Goal: Transaction & Acquisition: Download file/media

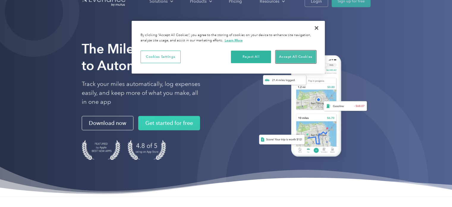
click at [291, 55] on button "Accept All Cookies" at bounding box center [296, 57] width 40 height 12
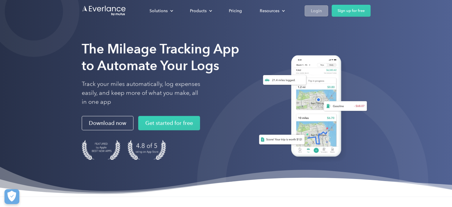
click at [310, 10] on link "Login" at bounding box center [316, 10] width 23 height 11
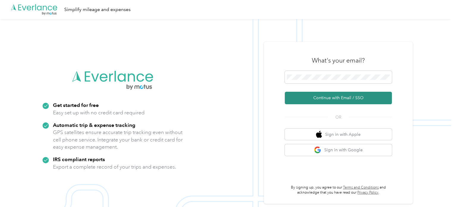
click at [337, 96] on button "Continue with Email / SSO" at bounding box center [338, 98] width 107 height 12
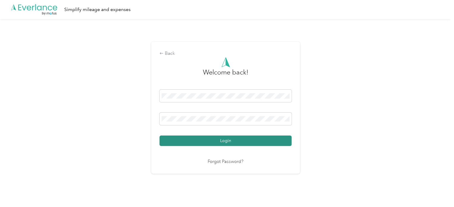
click at [211, 139] on button "Login" at bounding box center [225, 140] width 132 height 10
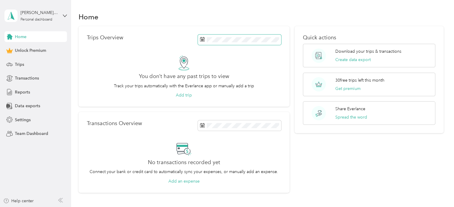
click at [200, 39] on icon at bounding box center [202, 39] width 5 height 5
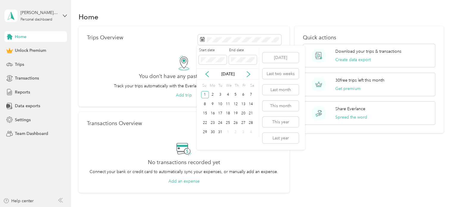
click at [249, 148] on div "Start date End date Jan 2023 Su Mo Tu We Th Fr Sa 1 2 3 4 5 6 7 8 9 10 11 12 13…" at bounding box center [228, 98] width 62 height 104
click at [248, 73] on icon at bounding box center [248, 74] width 6 height 6
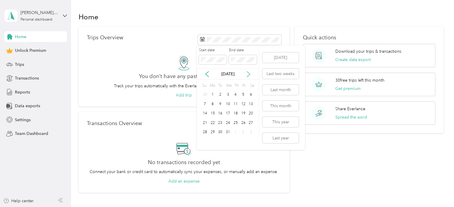
click at [248, 73] on icon at bounding box center [248, 74] width 6 height 6
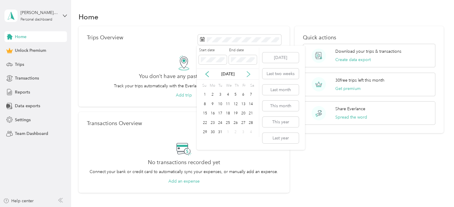
click at [248, 73] on icon at bounding box center [248, 74] width 6 height 6
click at [207, 142] on div "31" at bounding box center [205, 141] width 8 height 7
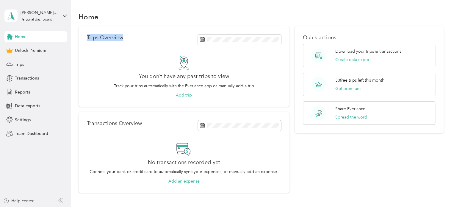
drag, startPoint x: 87, startPoint y: 35, endPoint x: 144, endPoint y: 38, distance: 56.9
click at [144, 38] on div "Trips Overview" at bounding box center [184, 39] width 194 height 10
click at [144, 39] on div "Trips Overview" at bounding box center [184, 39] width 194 height 10
drag, startPoint x: 139, startPoint y: 39, endPoint x: 86, endPoint y: 37, distance: 53.6
click at [86, 37] on div "Trips Overview You don’t have any past trips to view Track your trips automatic…" at bounding box center [184, 66] width 211 height 81
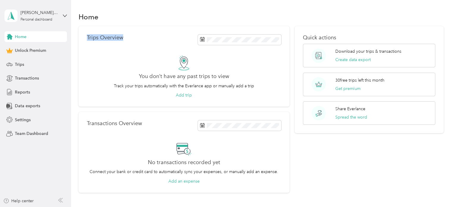
click at [84, 38] on div "Trips Overview You don’t have any past trips to view Track your trips automatic…" at bounding box center [184, 66] width 211 height 81
drag, startPoint x: 87, startPoint y: 36, endPoint x: 153, endPoint y: 40, distance: 66.5
click at [153, 40] on div "Trips Overview" at bounding box center [184, 39] width 194 height 10
click at [154, 41] on div "Trips Overview" at bounding box center [184, 39] width 194 height 10
click at [153, 37] on div "Trips Overview" at bounding box center [184, 39] width 194 height 10
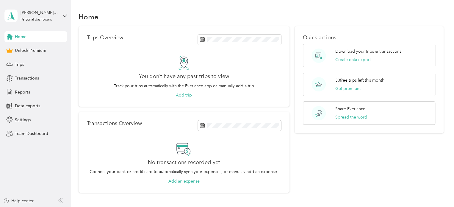
click at [103, 39] on p "Trips Overview" at bounding box center [105, 37] width 36 height 6
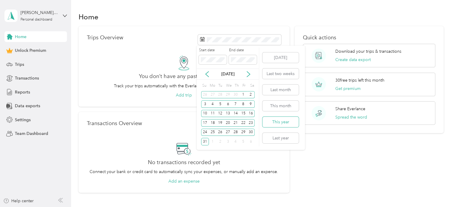
click at [283, 123] on button "This year" at bounding box center [280, 122] width 36 height 10
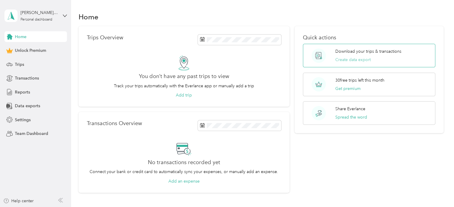
click at [349, 57] on button "Create data export" at bounding box center [352, 60] width 35 height 6
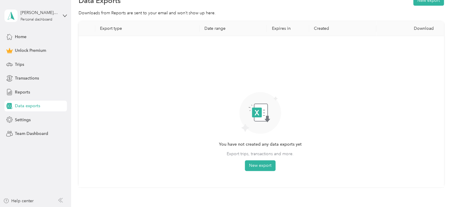
scroll to position [30, 0]
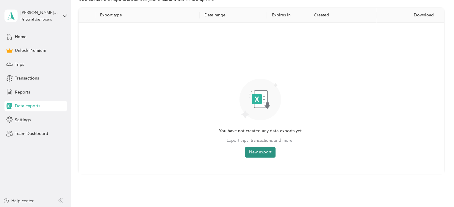
click at [261, 147] on button "New export" at bounding box center [260, 152] width 31 height 11
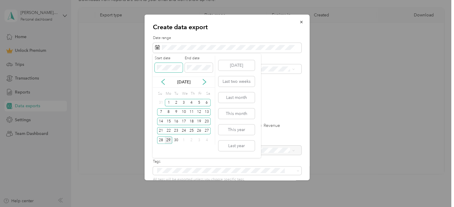
click at [137, 206] on div "Create data export Date range Purpose Advanced filters File format Excel CSV PD…" at bounding box center [225, 207] width 451 height 0
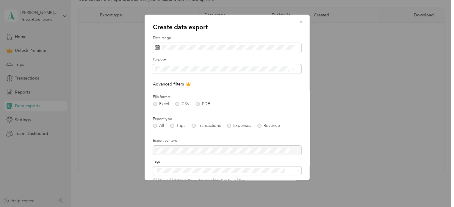
click at [288, 116] on form "Date range Purpose Advanced filters File format Excel CSV PDF Export type All T…" at bounding box center [227, 128] width 148 height 187
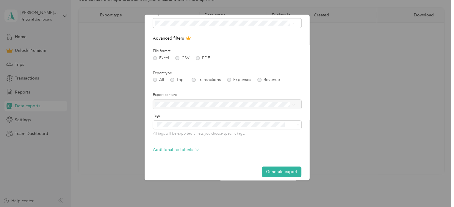
scroll to position [51, 0]
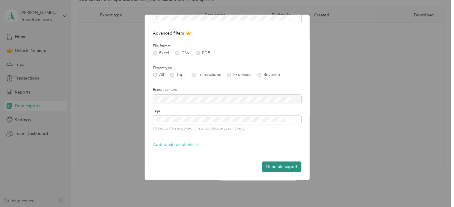
click at [276, 167] on button "Generate export" at bounding box center [282, 166] width 40 height 10
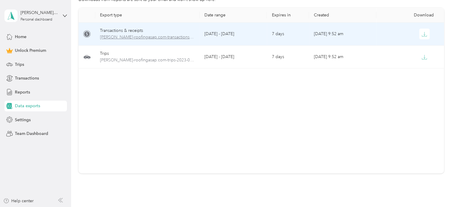
click at [152, 39] on span "aaron-roofingasap.com-transactions-2023-01-01-2023-12-31.xlsx" at bounding box center [147, 37] width 95 height 7
click at [422, 33] on icon "button" at bounding box center [423, 34] width 5 height 5
